Goal: Find specific page/section: Find specific page/section

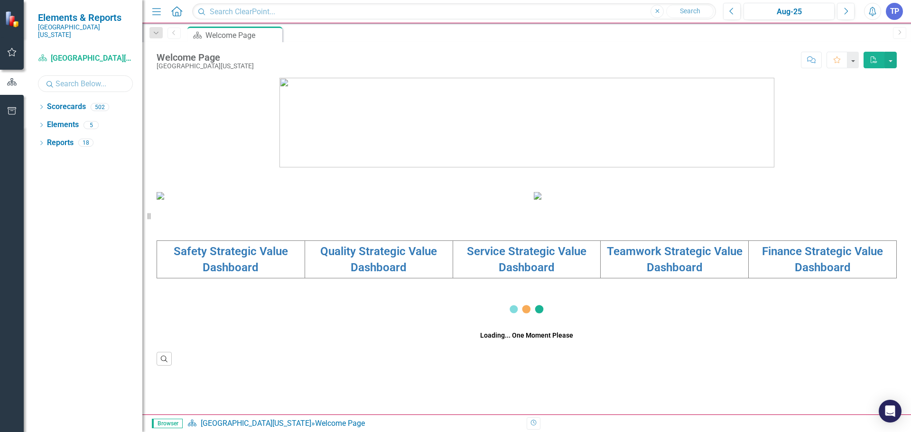
drag, startPoint x: 79, startPoint y: 79, endPoint x: 88, endPoint y: 84, distance: 10.7
click at [79, 79] on input "text" at bounding box center [85, 83] width 95 height 17
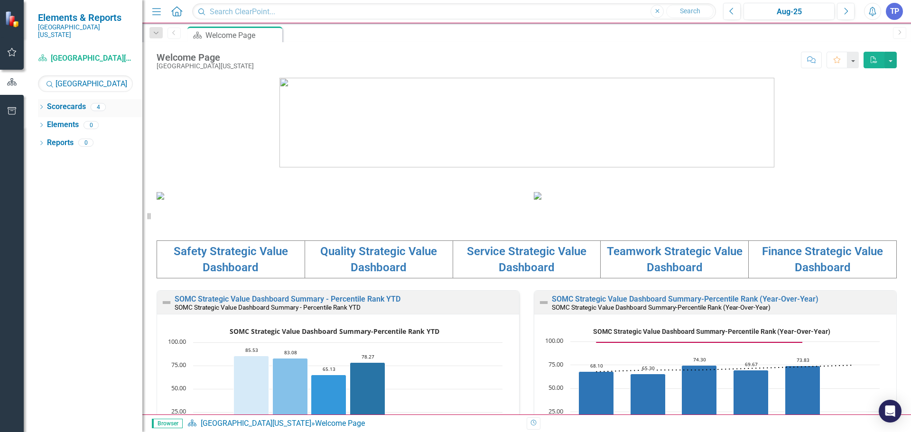
click at [41, 105] on icon "Dropdown" at bounding box center [41, 107] width 7 height 5
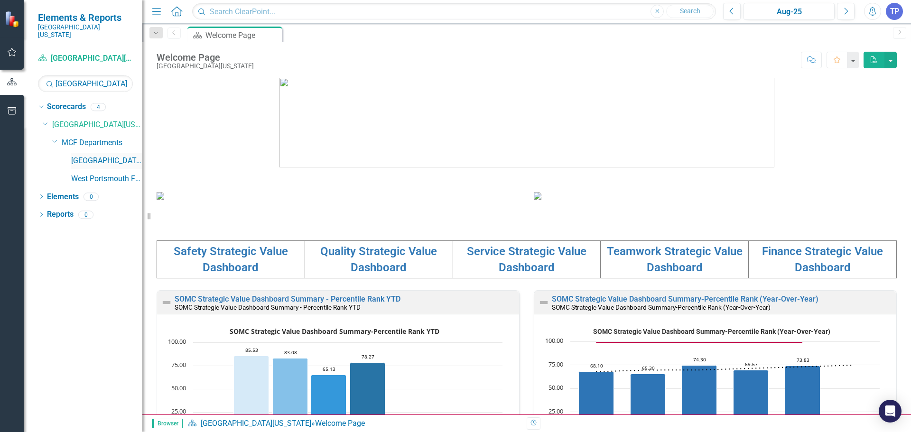
click at [105, 156] on link "[GEOGRAPHIC_DATA]" at bounding box center [106, 161] width 71 height 11
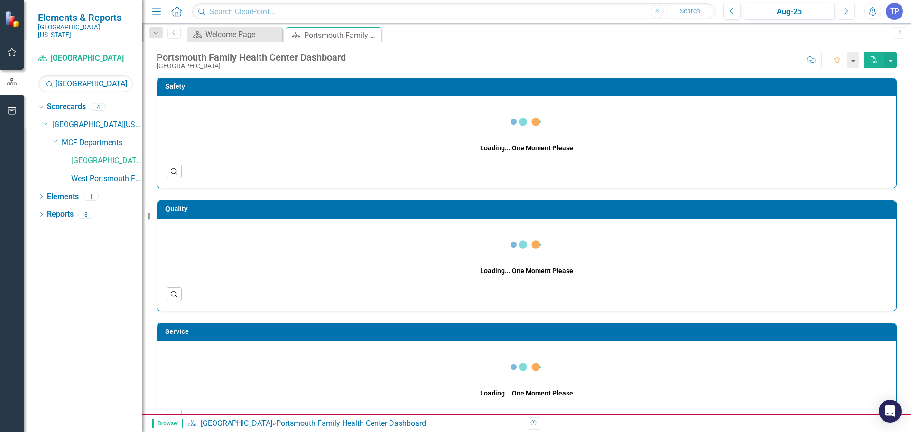
click at [847, 10] on icon "Next" at bounding box center [845, 11] width 5 height 9
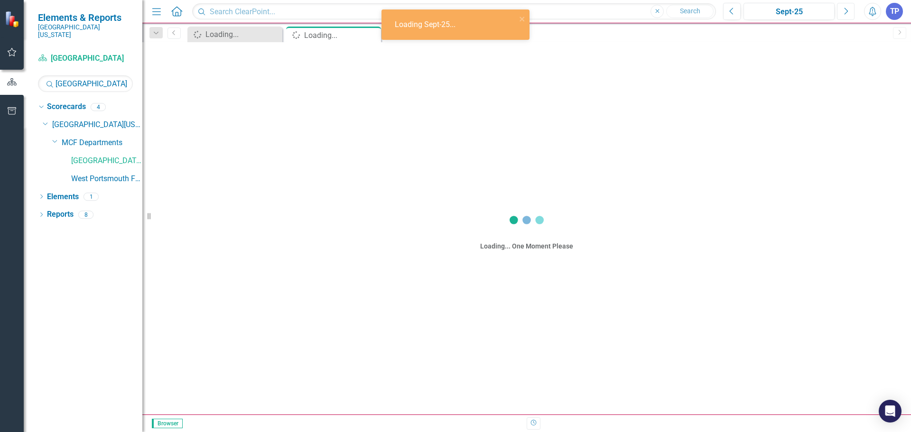
click at [847, 10] on icon "Next" at bounding box center [845, 11] width 5 height 9
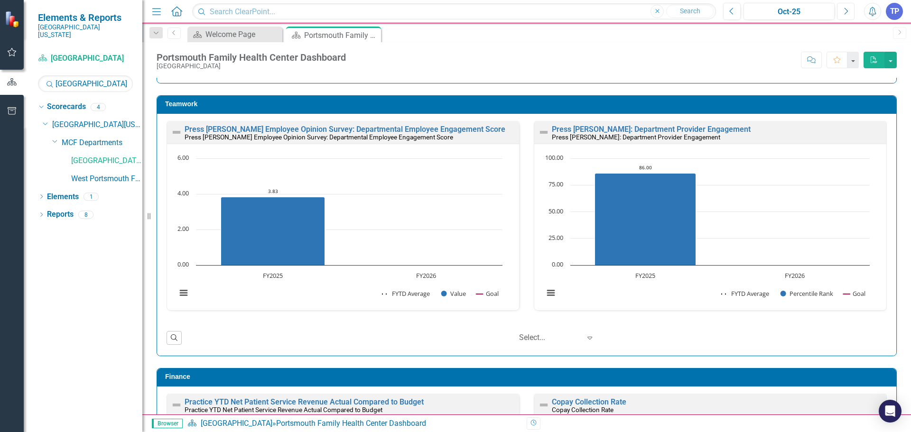
scroll to position [1430, 0]
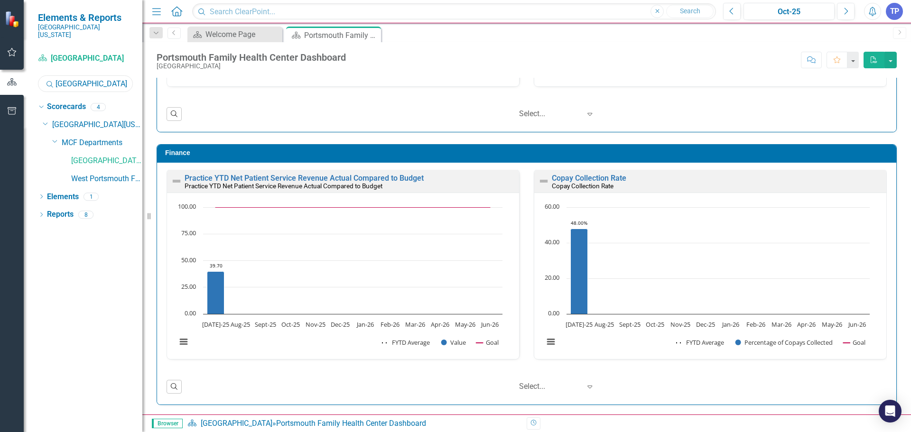
click at [97, 75] on input "[GEOGRAPHIC_DATA]" at bounding box center [85, 83] width 95 height 17
type input "p"
type input "[PERSON_NAME]"
click at [120, 156] on link "[PERSON_NAME], NP" at bounding box center [106, 161] width 71 height 11
